Goal: Task Accomplishment & Management: Manage account settings

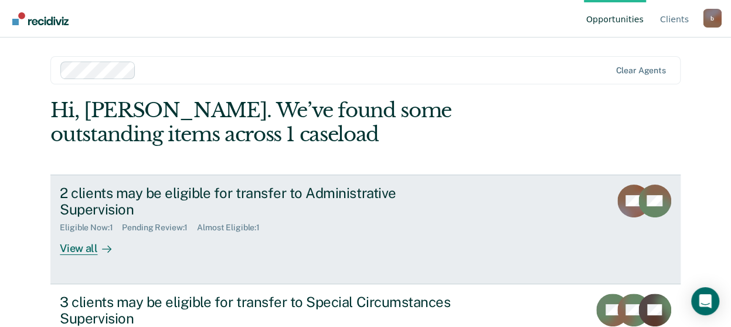
click at [348, 218] on div "Eligible Now : 1 Pending Review : 1 Almost Eligible : 1" at bounding box center [266, 225] width 412 height 15
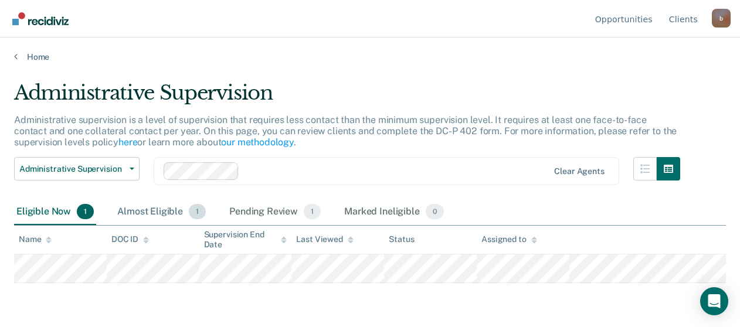
click at [150, 209] on div "Almost Eligible 1" at bounding box center [161, 212] width 93 height 26
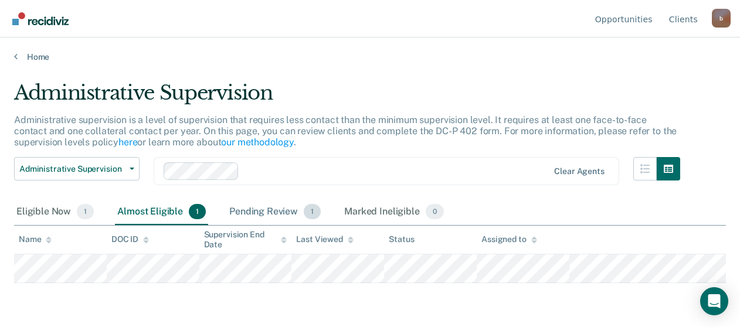
click at [264, 212] on div "Pending Review 1" at bounding box center [275, 212] width 96 height 26
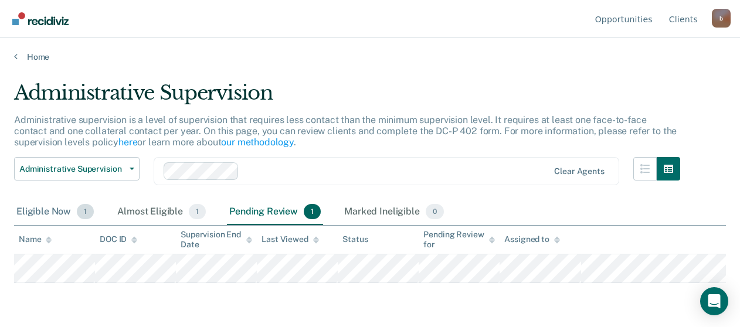
click at [27, 216] on div "Eligible Now 1" at bounding box center [55, 212] width 82 height 26
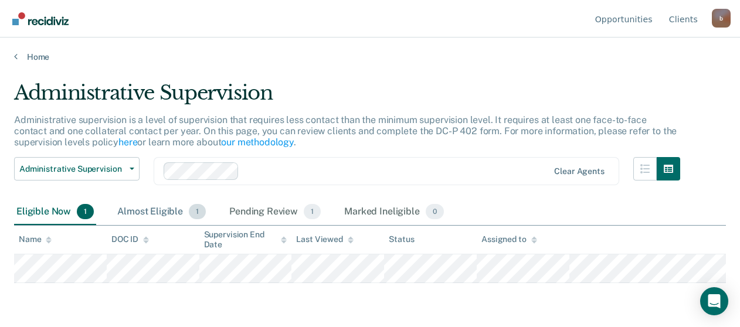
click at [122, 210] on div "Almost Eligible 1" at bounding box center [161, 212] width 93 height 26
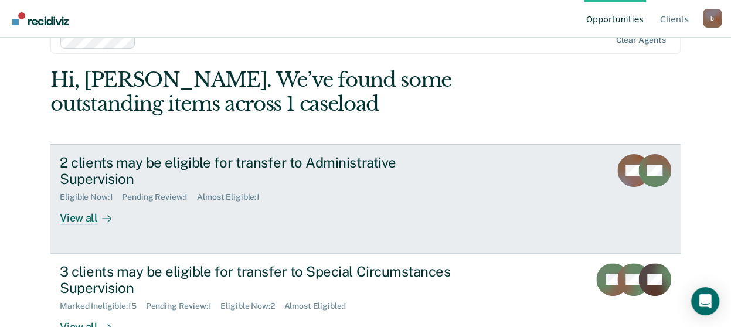
scroll to position [48, 0]
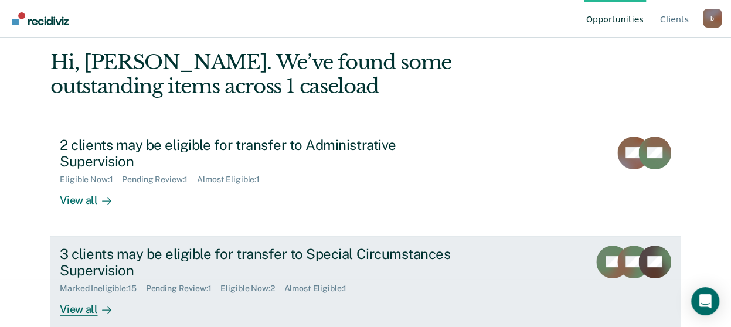
click at [198, 253] on div "3 clients may be eligible for transfer to Special Circumstances Supervision" at bounding box center [266, 263] width 412 height 34
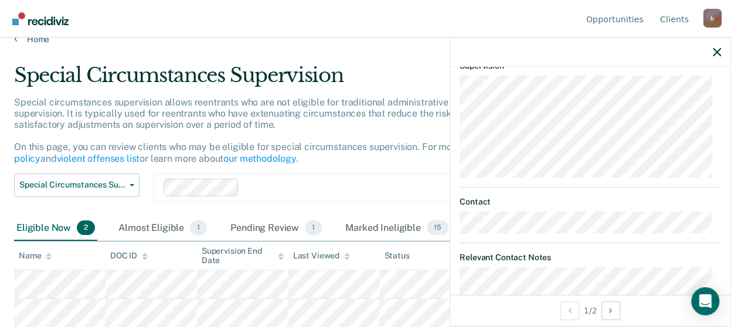
scroll to position [218, 0]
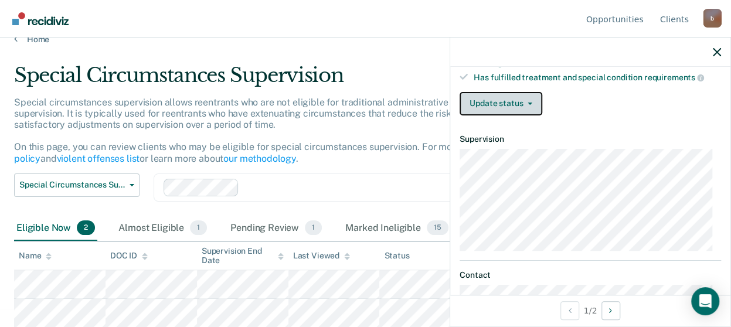
click at [508, 101] on button "Update status" at bounding box center [501, 103] width 83 height 23
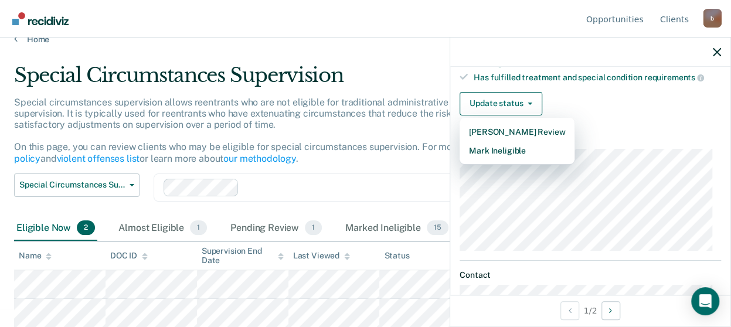
click at [620, 94] on div "Update status [PERSON_NAME] Review Mark Ineligible" at bounding box center [590, 103] width 261 height 23
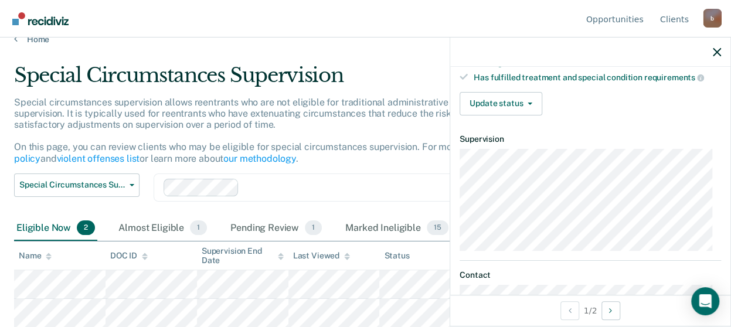
scroll to position [277, 0]
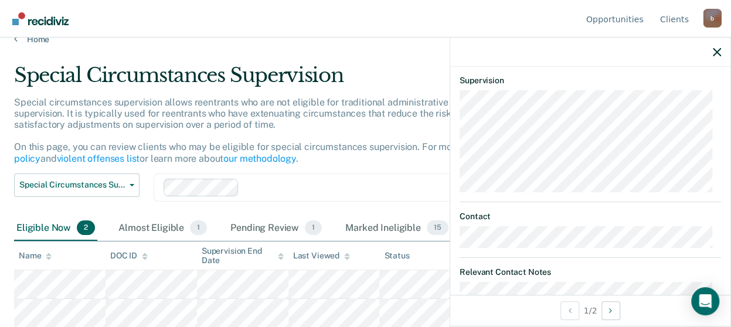
click at [420, 63] on div "Special Circumstances Supervision" at bounding box center [343, 79] width 658 height 33
click at [712, 50] on div at bounding box center [590, 52] width 280 height 29
click at [719, 52] on icon "button" at bounding box center [717, 52] width 8 height 8
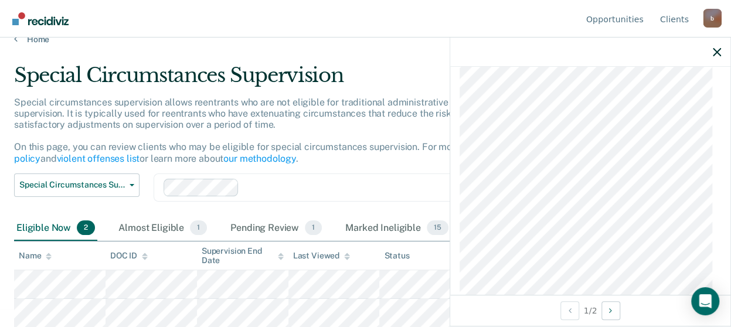
scroll to position [687, 0]
